Goal: Navigation & Orientation: Find specific page/section

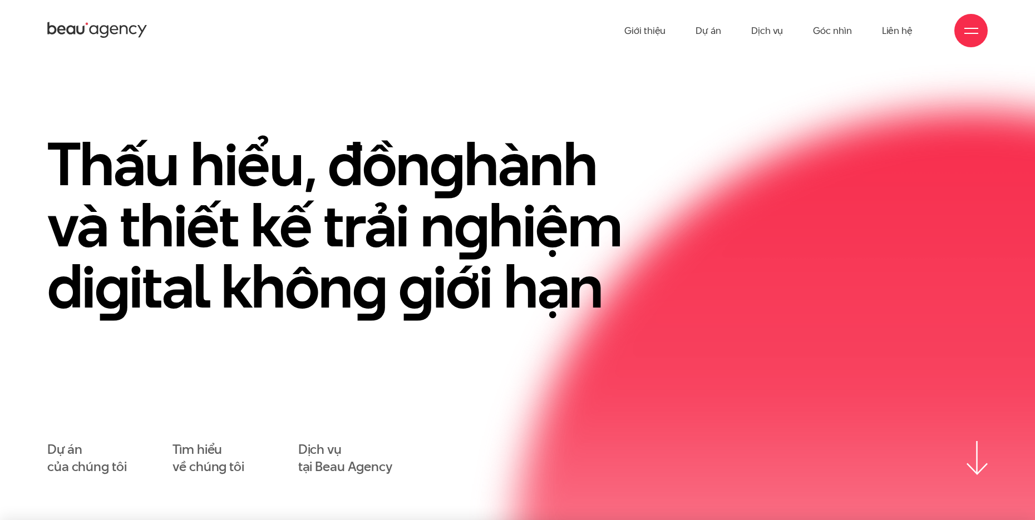
click at [518, 134] on h1 "Thấu hiểu, đồn g hành và thiết kế trải n g hiệm di g ital khôn g g iới hạn" at bounding box center [353, 226] width 612 height 184
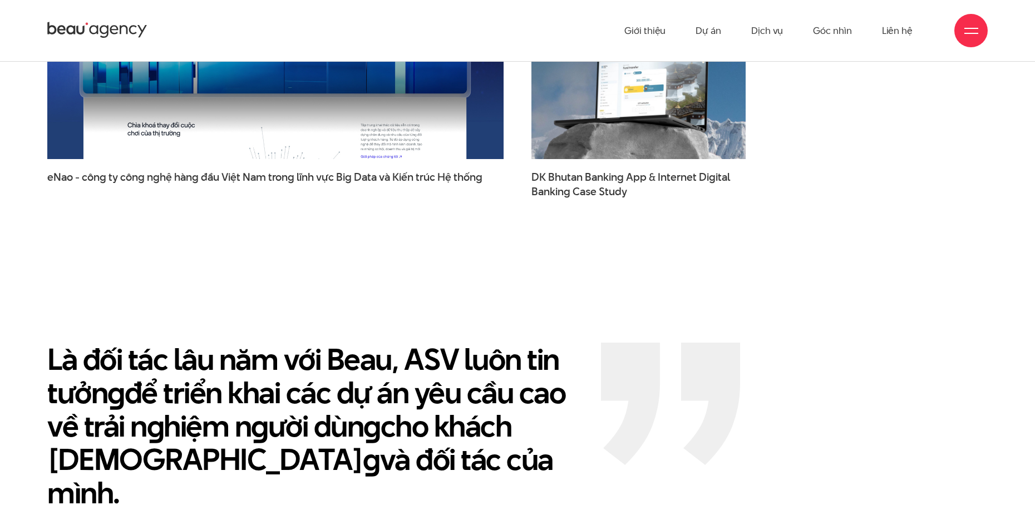
scroll to position [1997, 0]
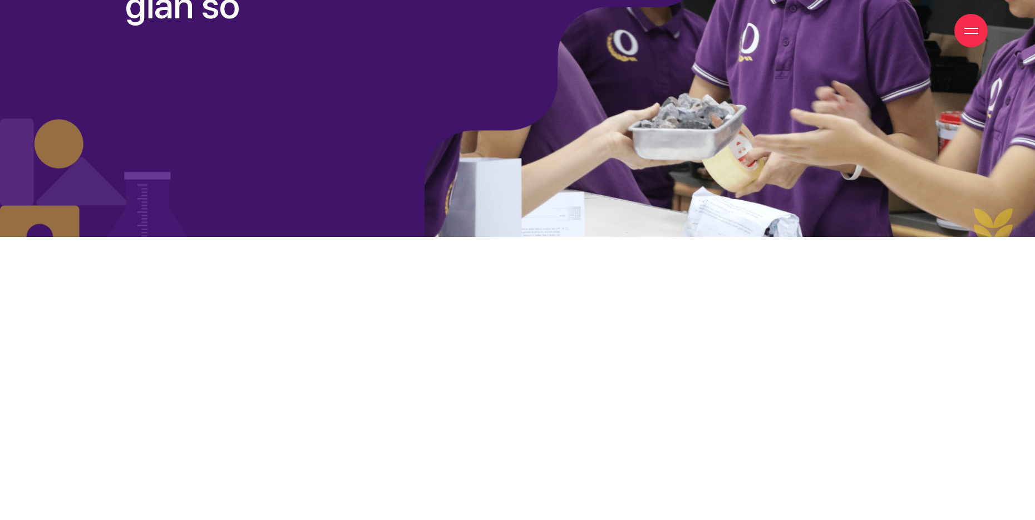
scroll to position [390, 0]
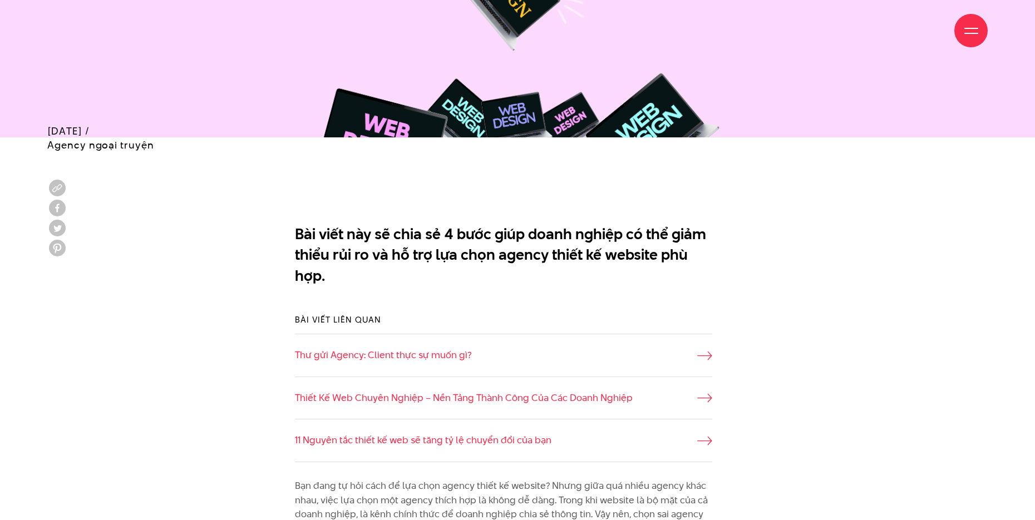
scroll to position [779, 0]
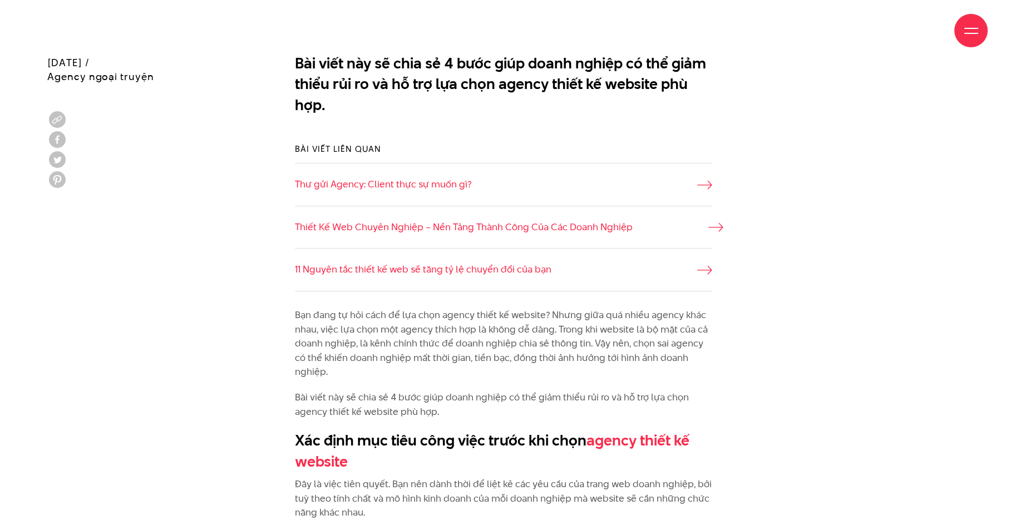
click at [442, 228] on link "Thiết Kế Web Chuyên Nghiệp – Nền Tảng Thành Công Của Các Doanh Nghiệp" at bounding box center [504, 227] width 418 height 14
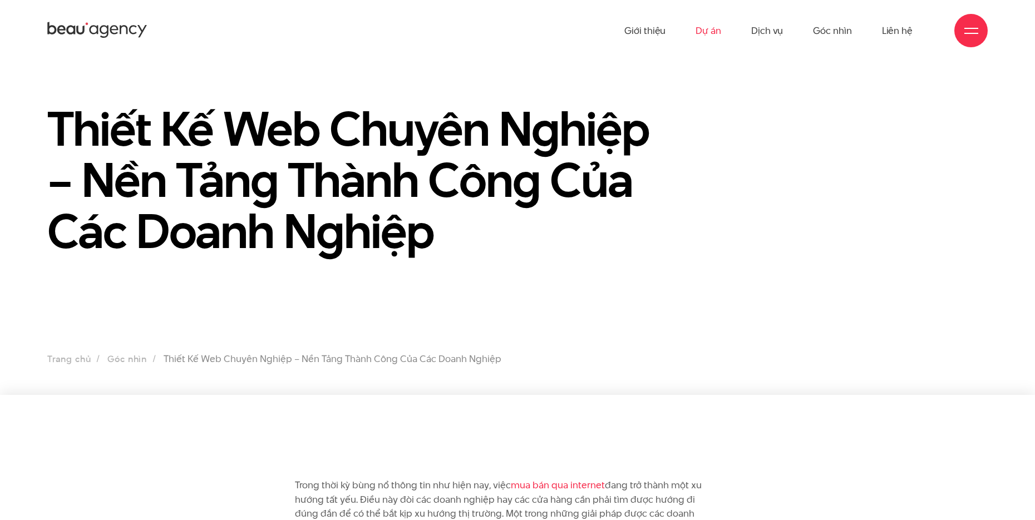
click at [708, 37] on link "Dự án" at bounding box center [709, 30] width 26 height 61
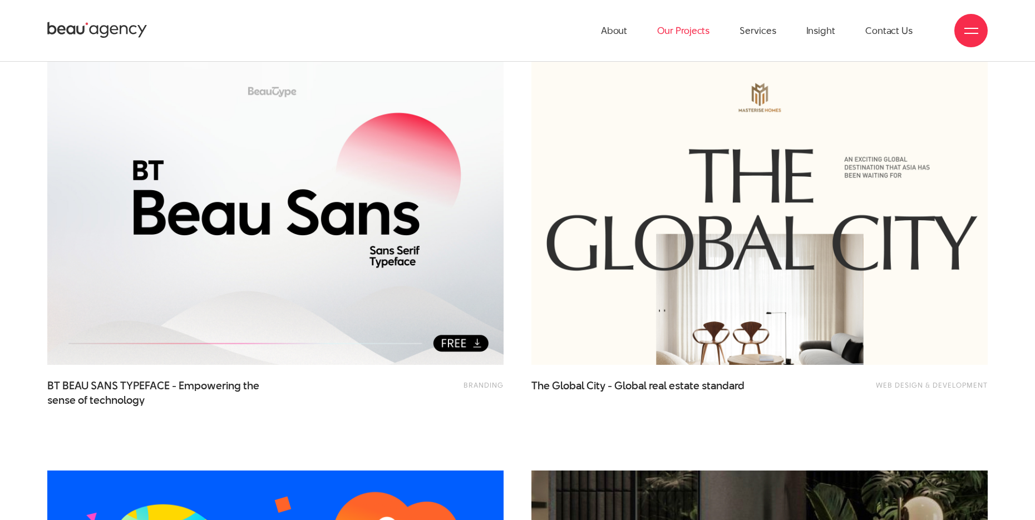
scroll to position [223, 0]
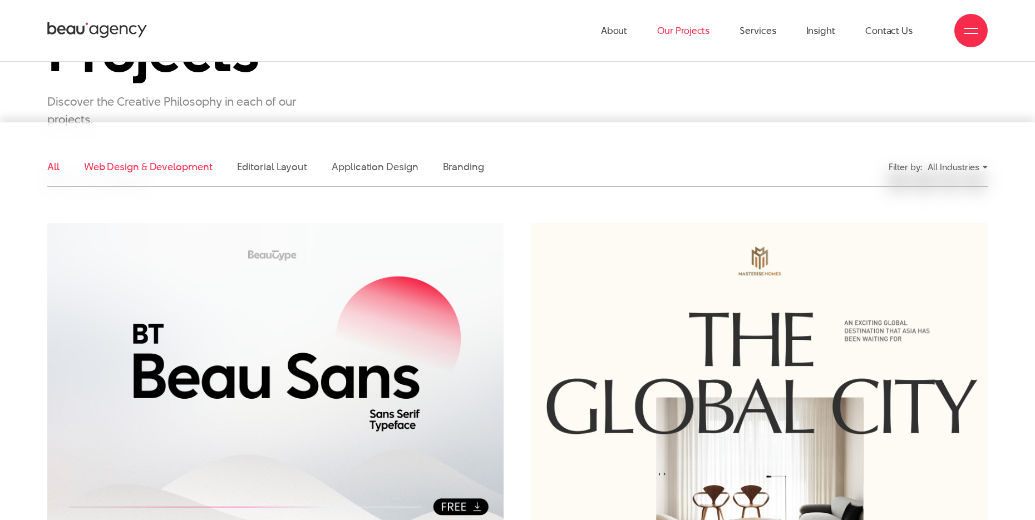
click at [120, 168] on link "Web Design & Development" at bounding box center [148, 167] width 129 height 14
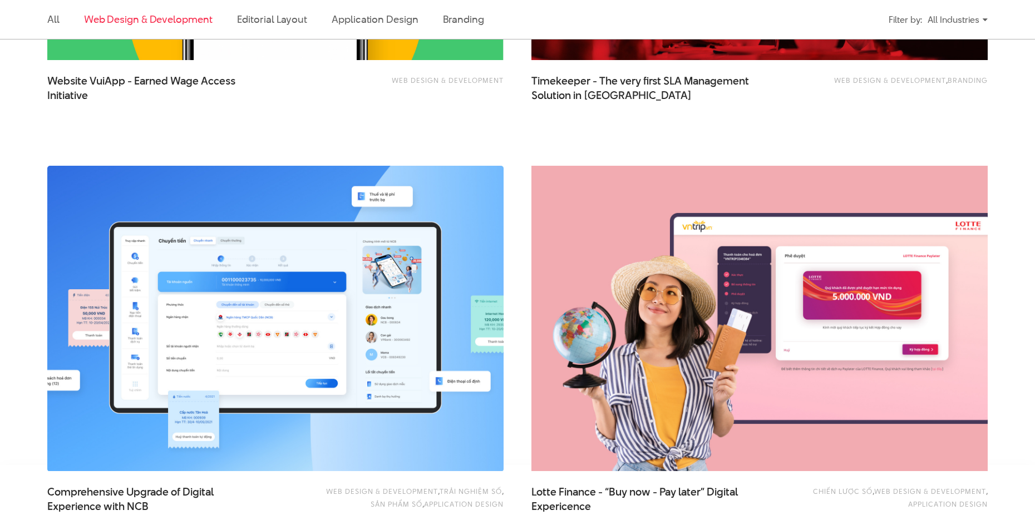
scroll to position [2152, 0]
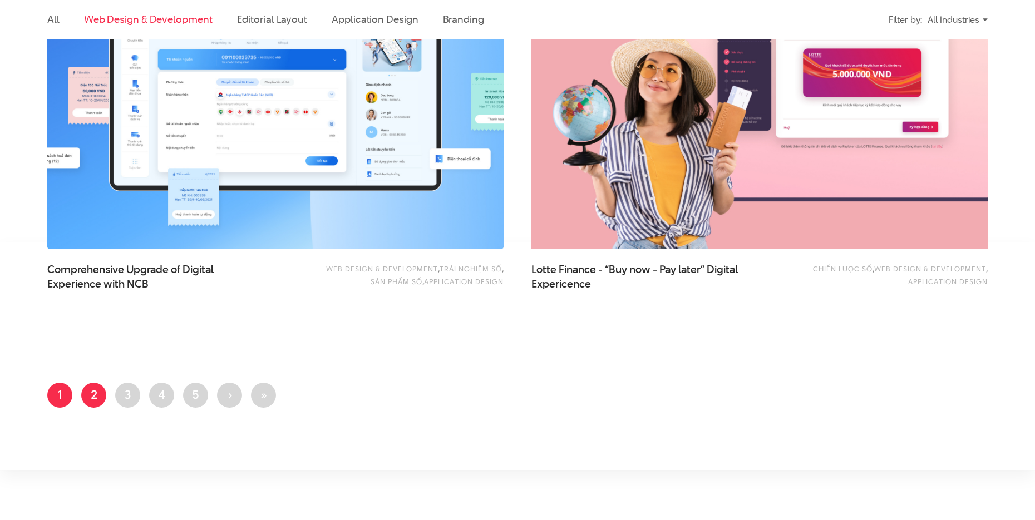
click at [89, 392] on link "Page 2" at bounding box center [93, 395] width 25 height 25
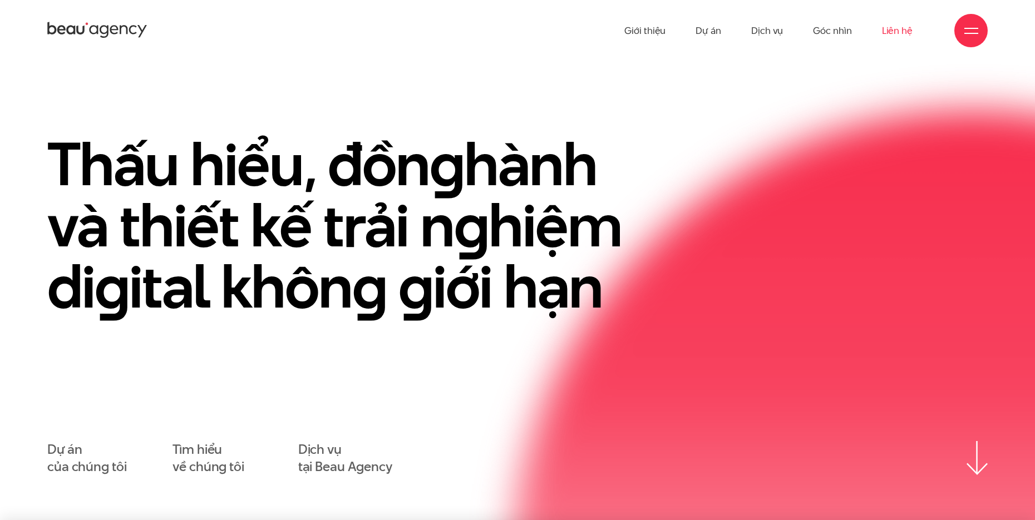
click at [903, 38] on link "Liên hệ" at bounding box center [897, 30] width 31 height 61
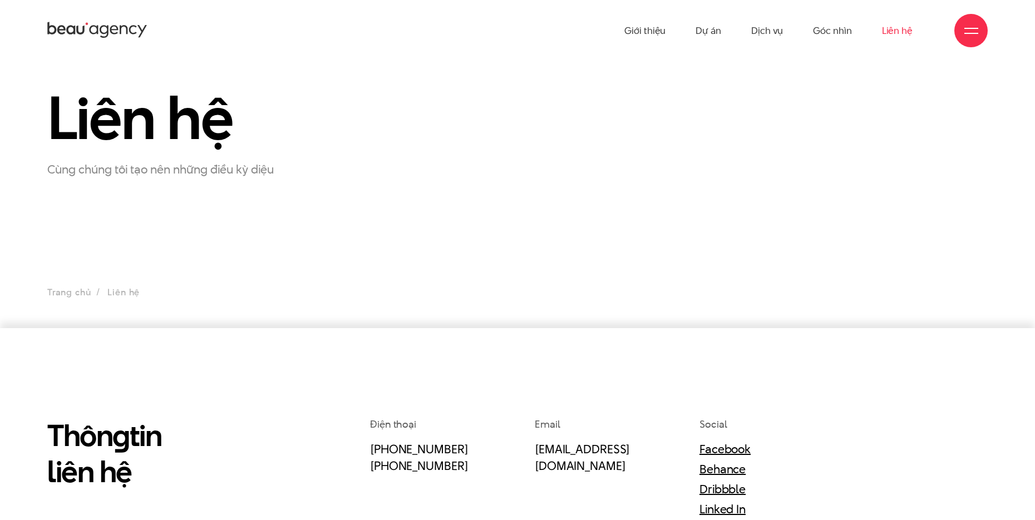
scroll to position [167, 0]
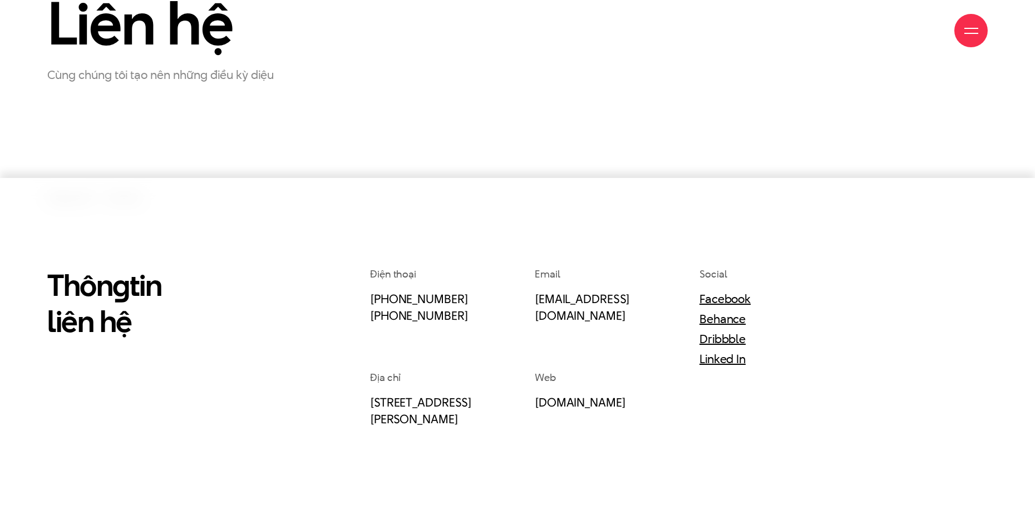
click at [705, 459] on div "Điện thoại (+84) 97 531 9889 (+84) 86 929 1771 Email info@beau.vn Social Facebo…" at bounding box center [679, 524] width 646 height 514
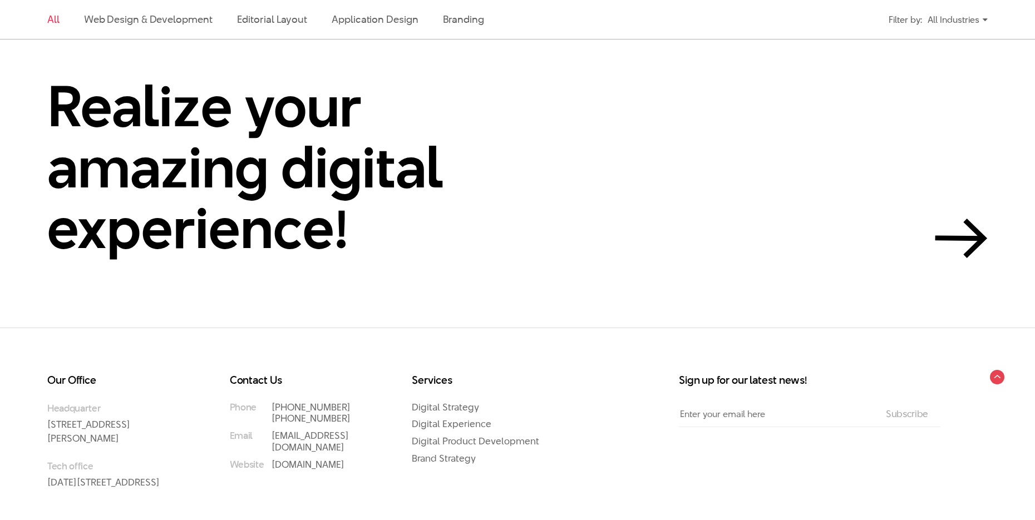
scroll to position [3201, 0]
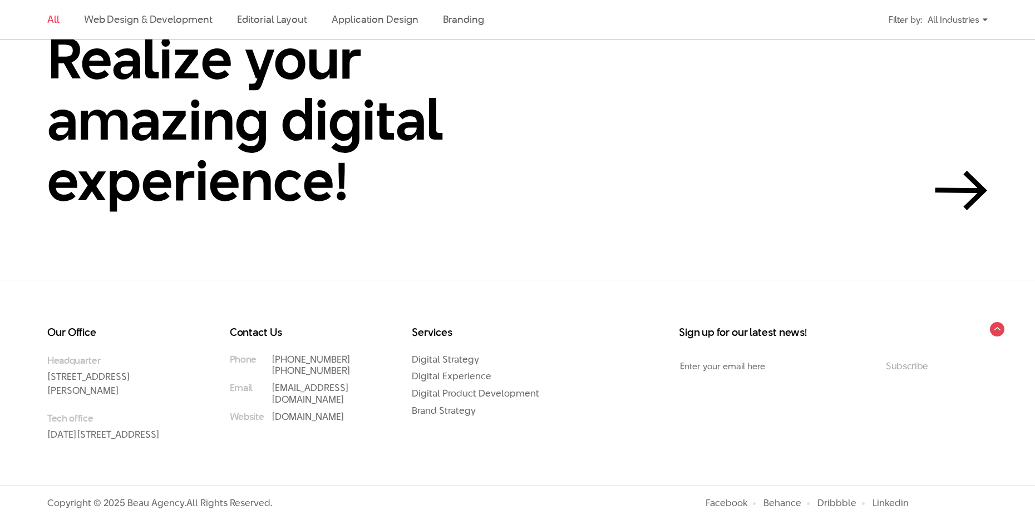
click at [623, 379] on div "Our Office Headquarter 33 Giang Van Minh Street, Ba Dinh District, Hanoi, Vietn…" at bounding box center [502, 398] width 938 height 142
click at [618, 434] on div "Our Office Headquarter 33 Giang Van Minh Street, Ba Dinh District, Hanoi, Vietn…" at bounding box center [502, 398] width 938 height 142
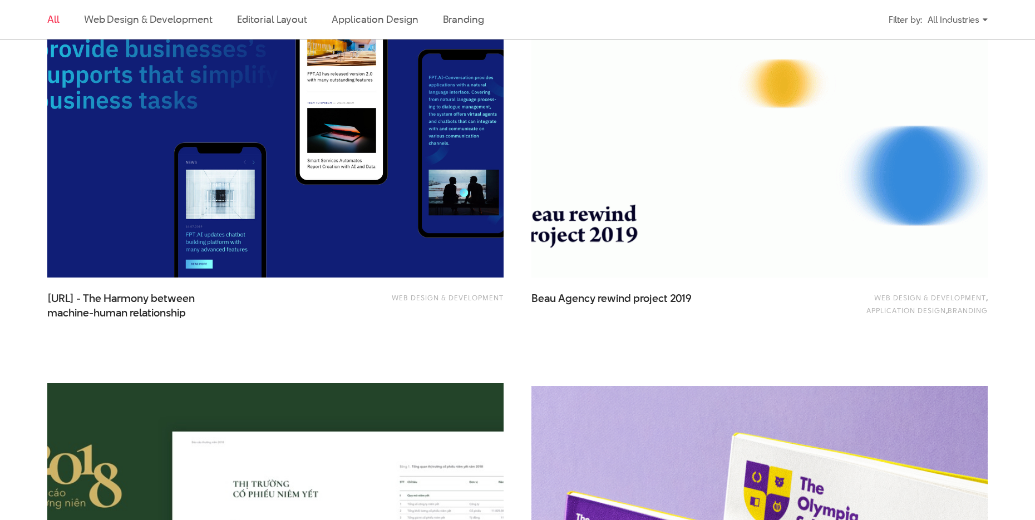
scroll to position [473, 0]
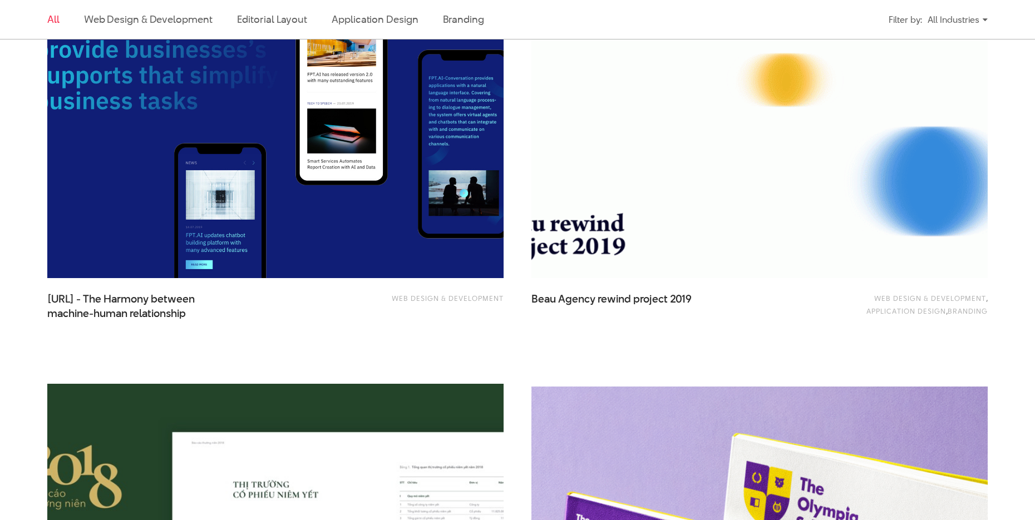
click at [571, 250] on img at bounding box center [760, 126] width 502 height 336
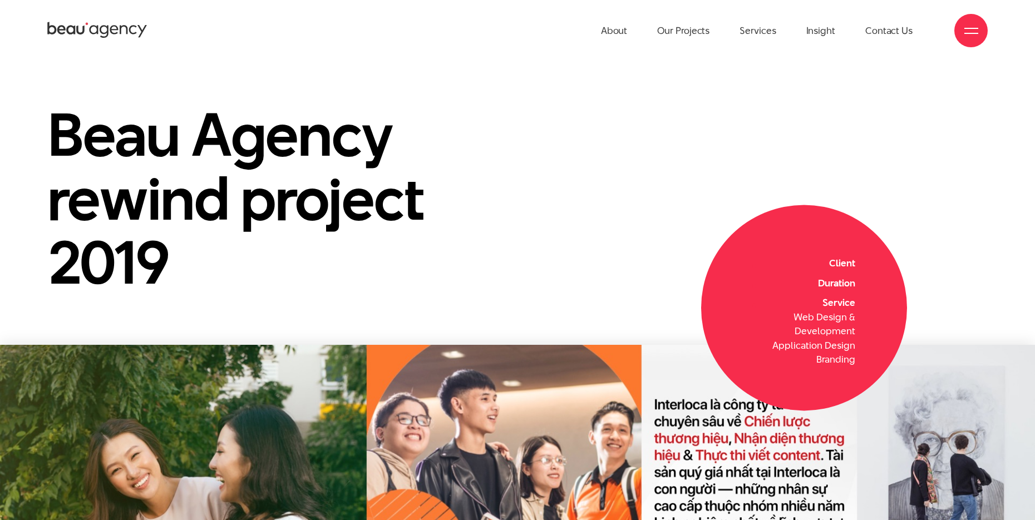
click at [45, 31] on div "About Our Projects Services Insight Contact Us" at bounding box center [517, 30] width 1035 height 61
click at [71, 25] on icon at bounding box center [97, 30] width 100 height 19
